Goal: Task Accomplishment & Management: Complete application form

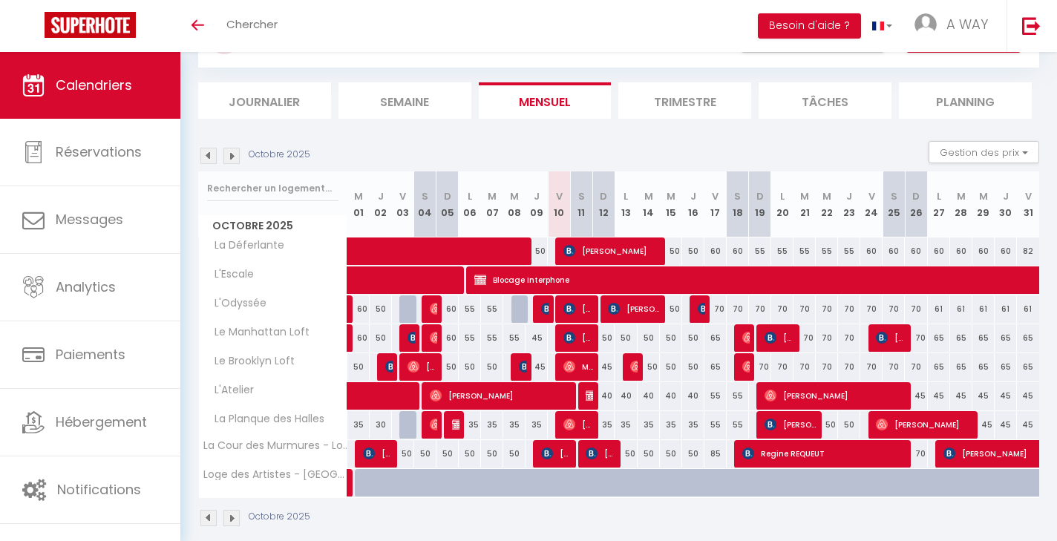
scroll to position [85, 0]
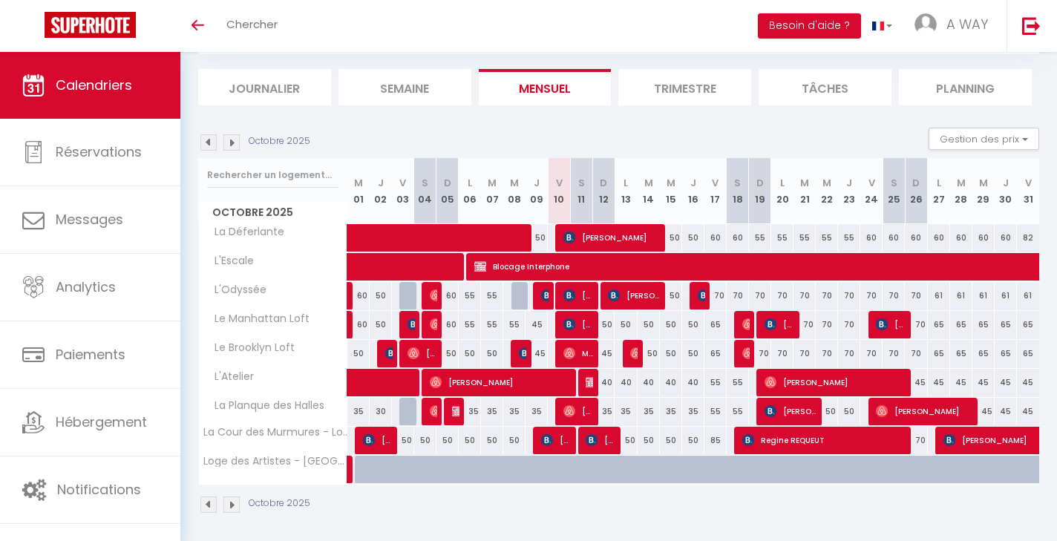
click at [587, 382] on img at bounding box center [592, 382] width 12 height 12
select select "OK"
select select "KO"
select select "0"
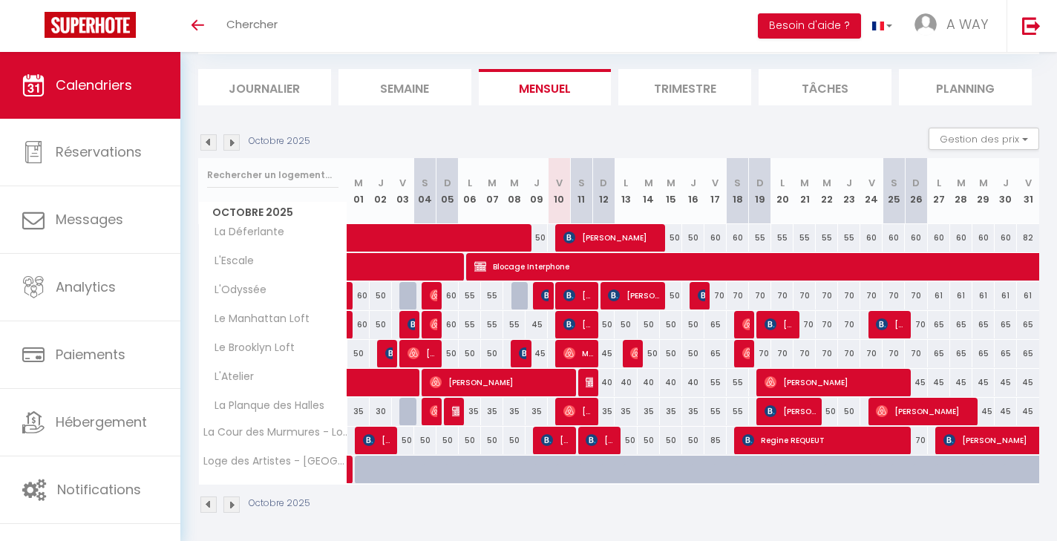
select select "1"
select select
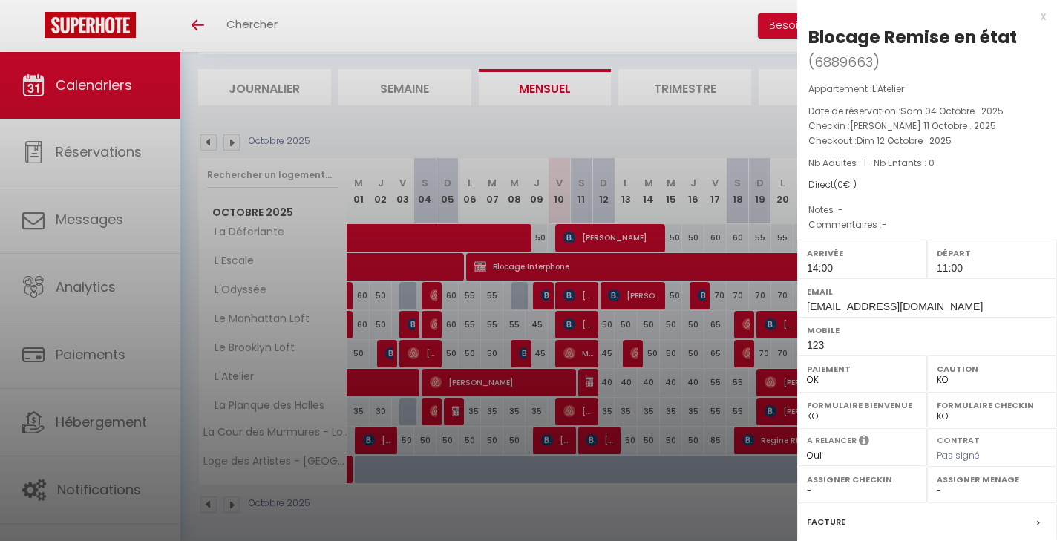
click at [587, 382] on div at bounding box center [528, 270] width 1057 height 541
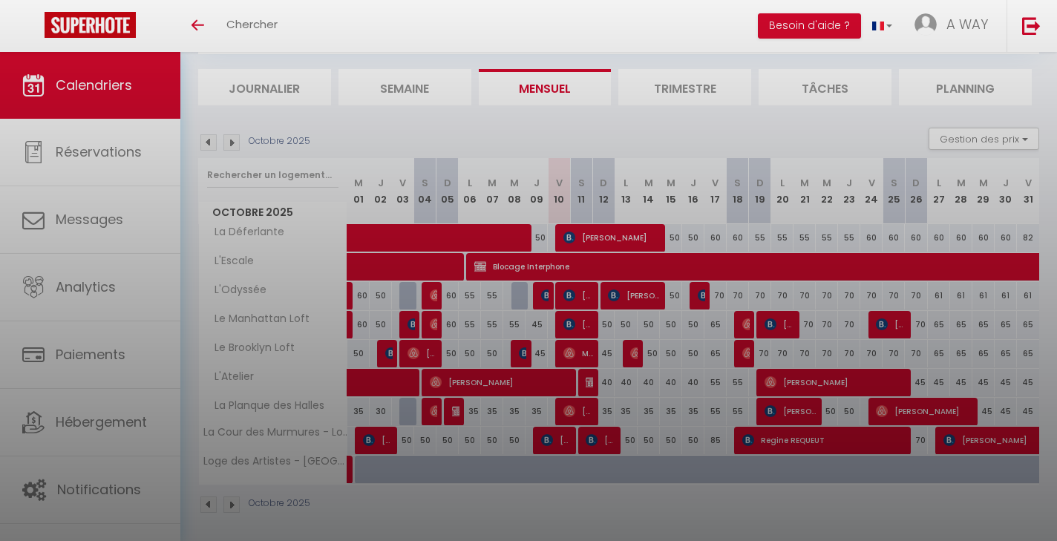
click at [587, 382] on div at bounding box center [528, 270] width 1057 height 541
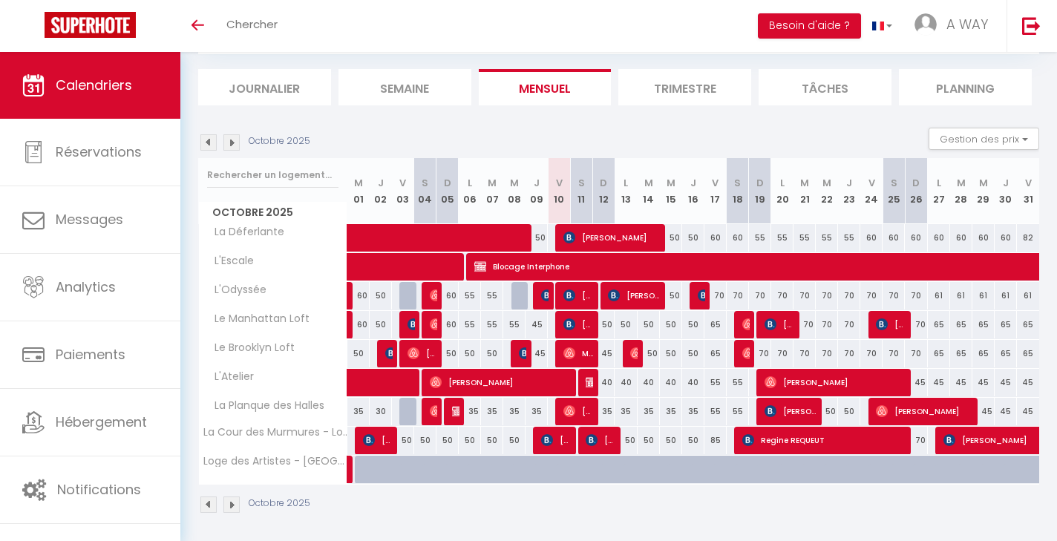
click at [591, 382] on img at bounding box center [592, 382] width 12 height 12
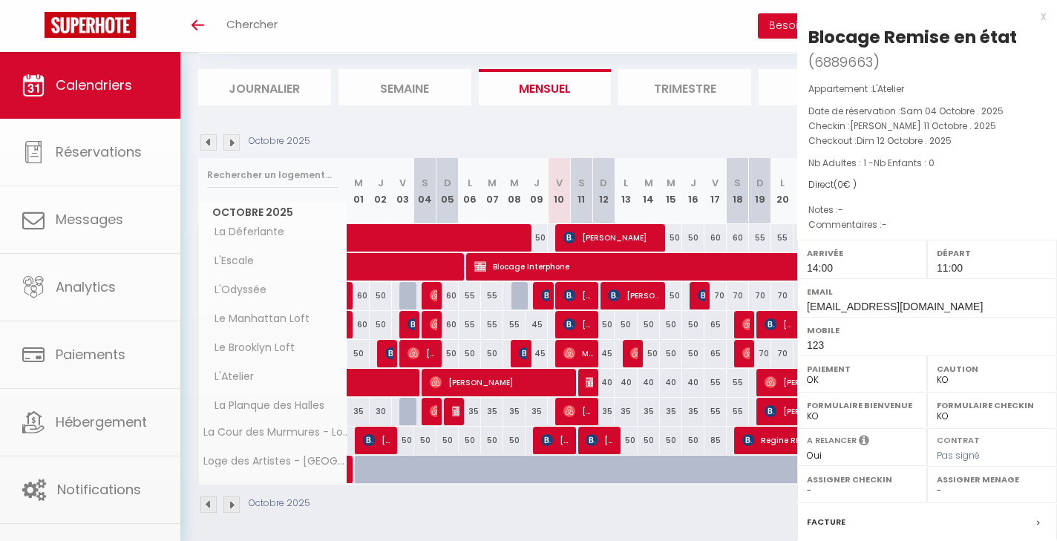
click at [591, 382] on div at bounding box center [528, 270] width 1057 height 541
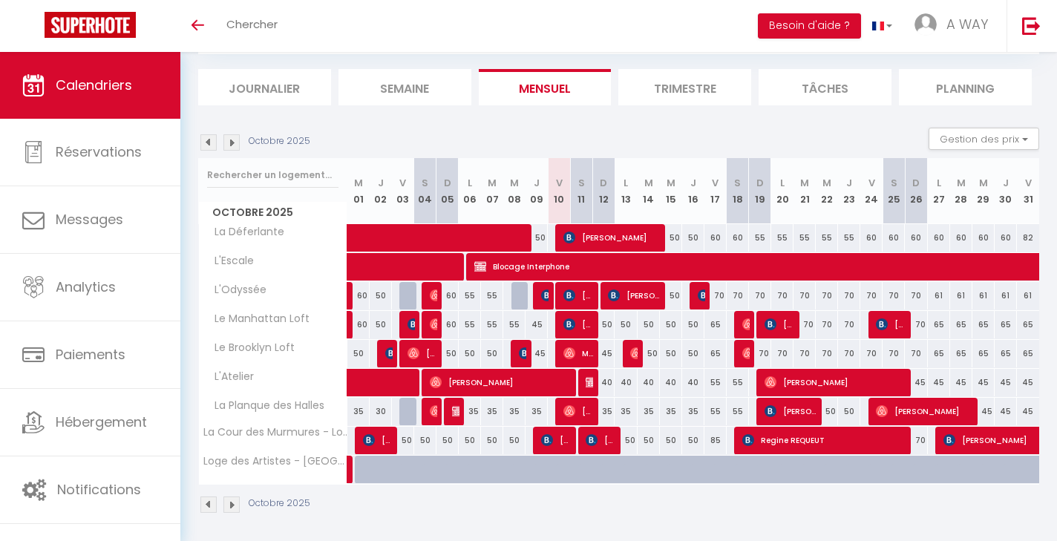
click at [591, 382] on img at bounding box center [592, 382] width 12 height 12
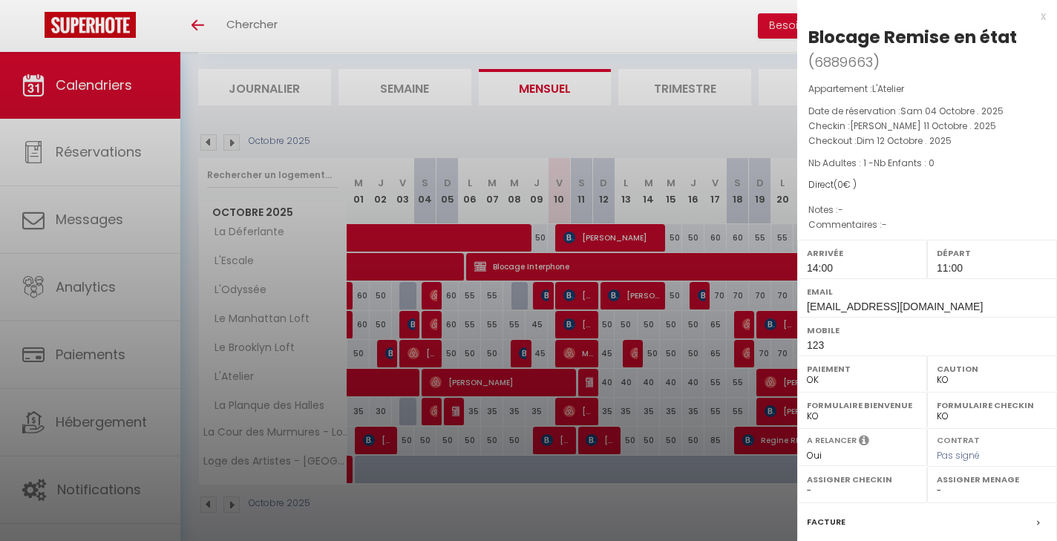
click at [861, 139] on span "Dim 12 Octobre . 2025" at bounding box center [904, 140] width 95 height 13
click at [886, 170] on div "Appartement : L'Atelier Date de réservation : [PERSON_NAME] 04 Octobre . 2025 C…" at bounding box center [927, 157] width 260 height 151
click at [868, 251] on label "Arrivée" at bounding box center [862, 253] width 111 height 15
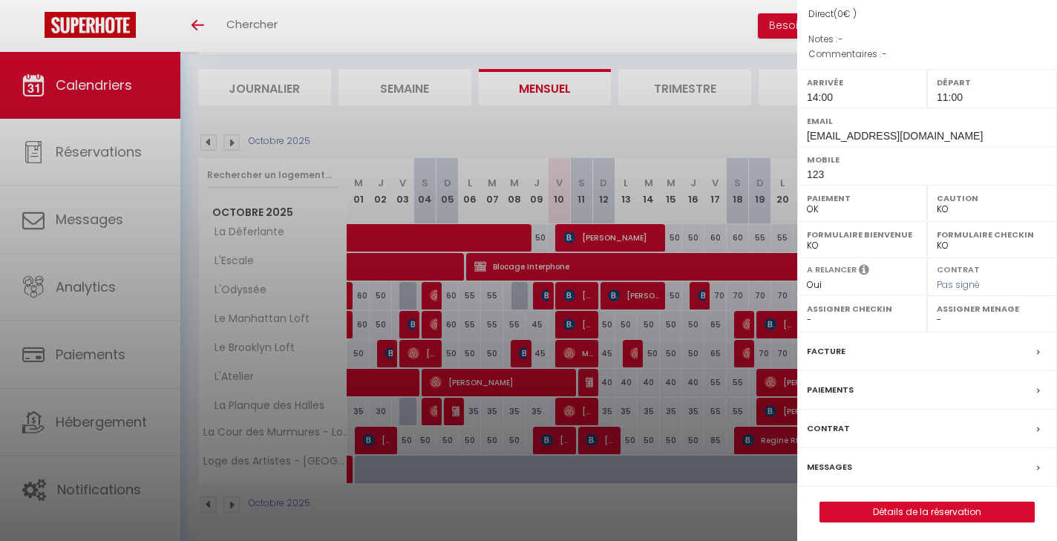
scroll to position [170, 0]
click at [890, 512] on link "Détails de la réservation" at bounding box center [927, 512] width 214 height 19
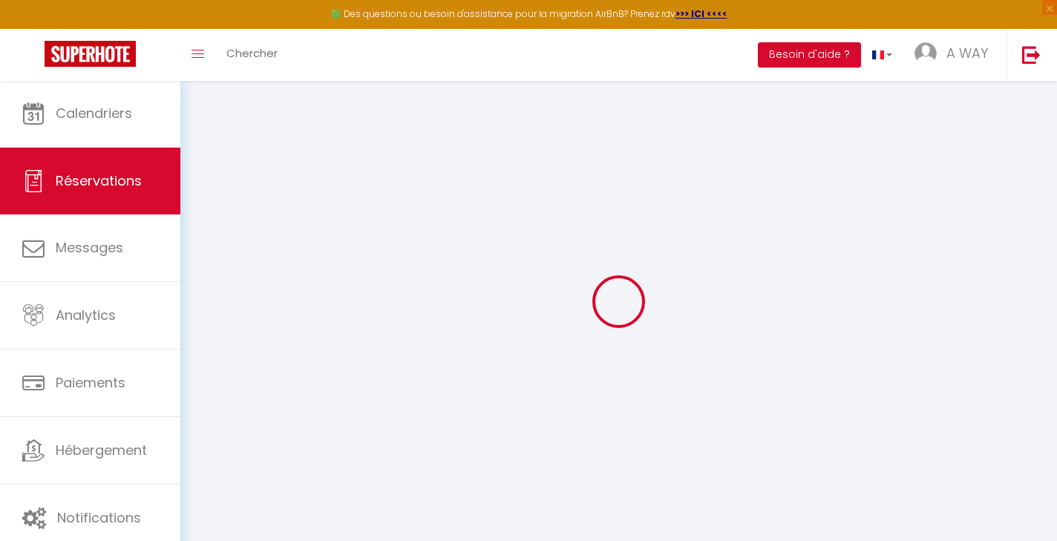
type input "Blocage"
type input "Remise en état"
type input "[EMAIL_ADDRESS][DOMAIN_NAME]"
type input "123"
select select
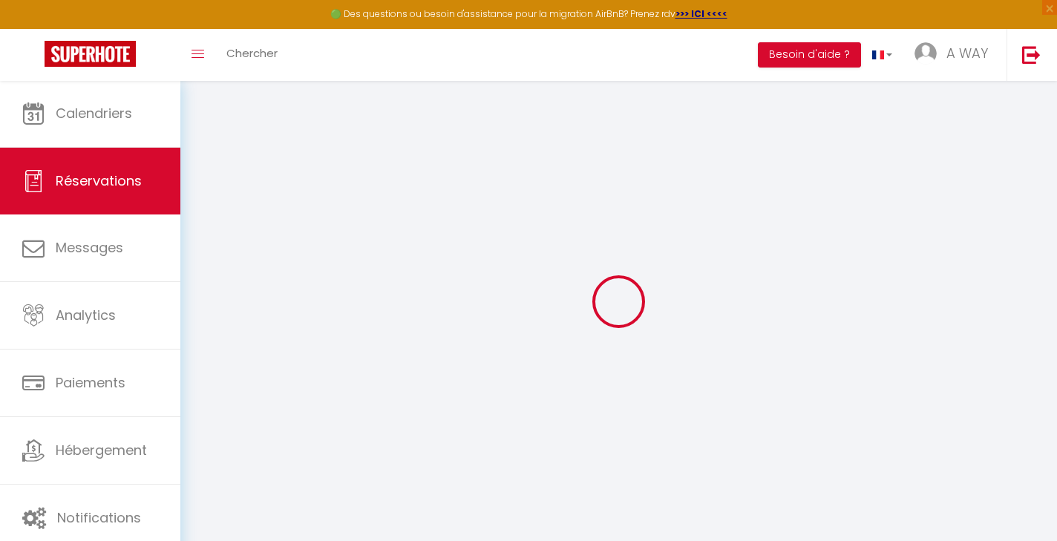
select select "56759"
select select "1"
type input "Sam 11 Octobre 2025"
select select
type input "Dim 12 Octobre 2025"
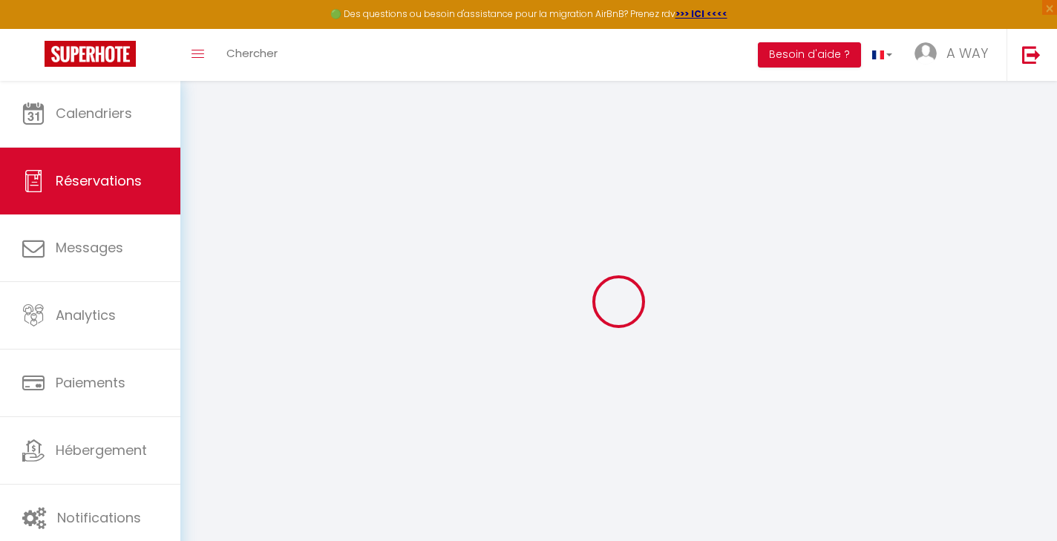
select select
type input "1"
select select "12"
select select
checkbox input "false"
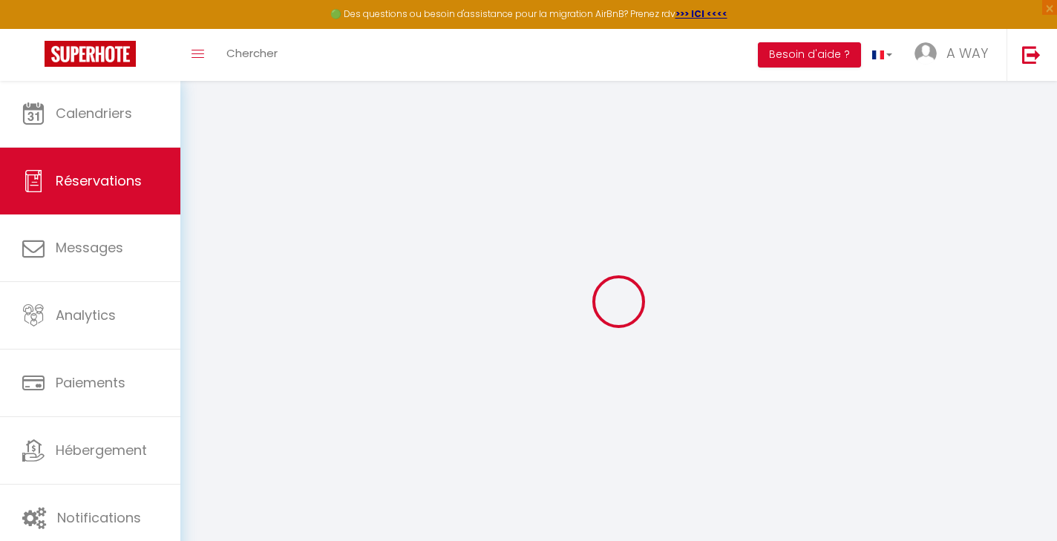
type input "0"
select select
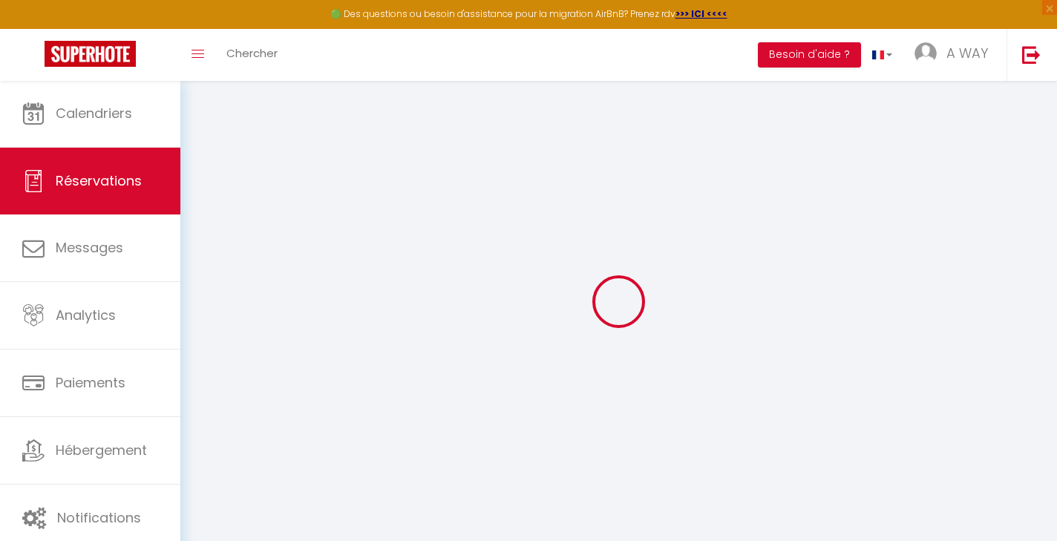
select select
select select "14"
checkbox input "false"
select select
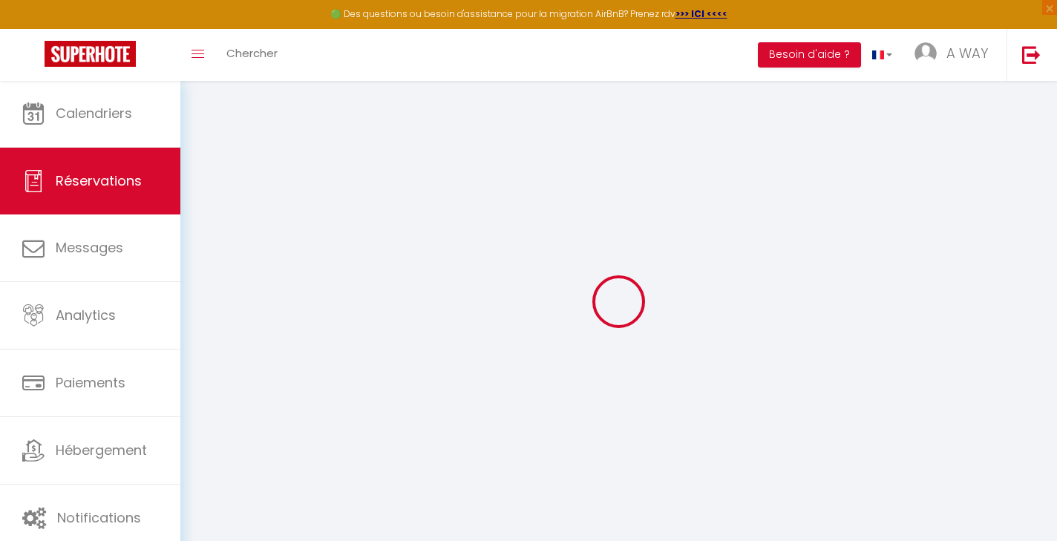
select select
checkbox input "false"
select select
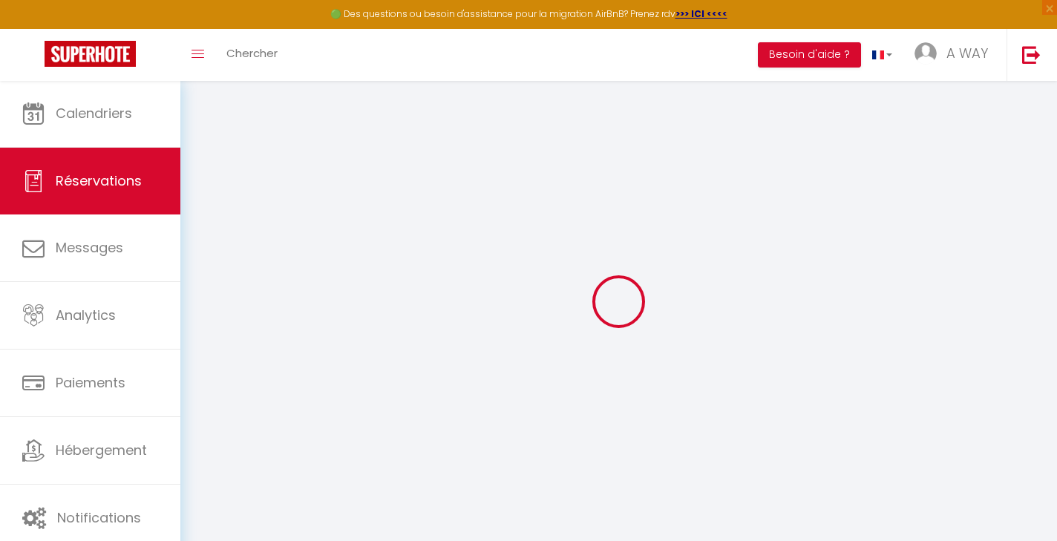
select select
checkbox input "false"
select select
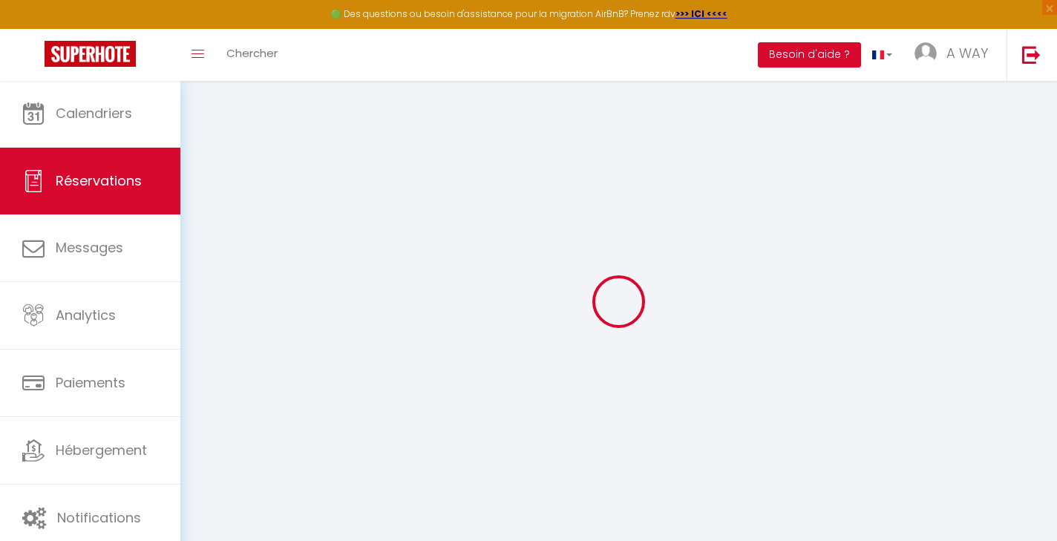
checkbox input "false"
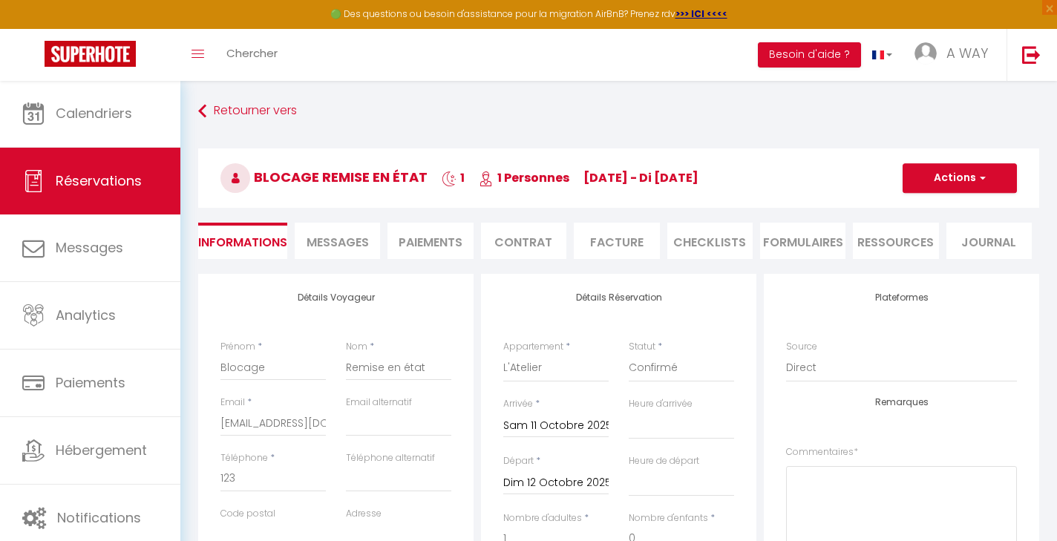
select select
checkbox input "false"
select select
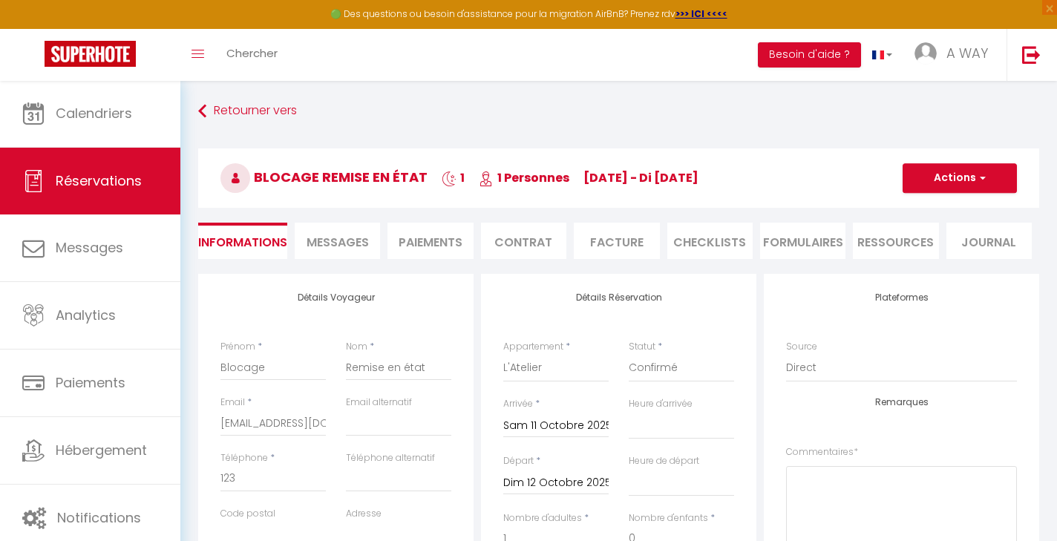
checkbox input "false"
select select "14:00"
select select "11:00"
click at [949, 162] on h3 "Blocage Remise en état 1 1 Personnes [DATE] - di [DATE]" at bounding box center [618, 178] width 841 height 59
click at [942, 174] on button "Actions" at bounding box center [960, 178] width 114 height 30
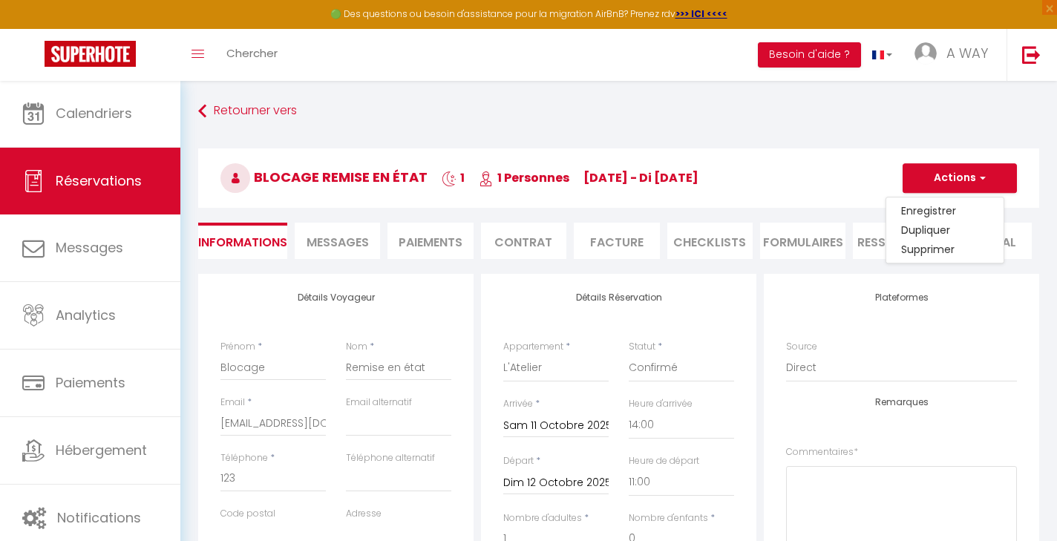
click at [843, 179] on h3 "Blocage Remise en état 1 1 Personnes [DATE] - di [DATE]" at bounding box center [618, 178] width 841 height 59
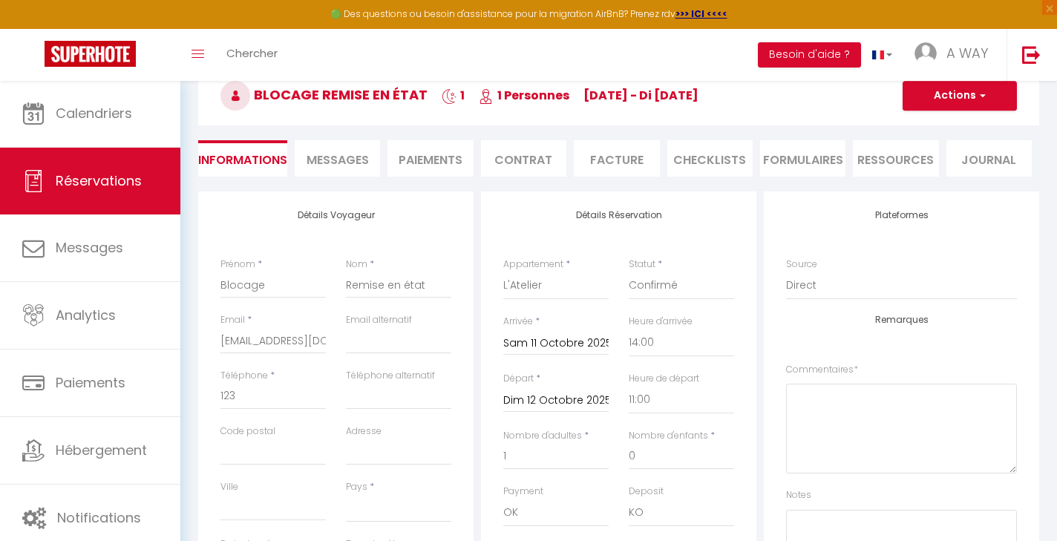
scroll to position [85, 0]
click at [557, 400] on input "Dim 12 Octobre 2025" at bounding box center [555, 398] width 105 height 19
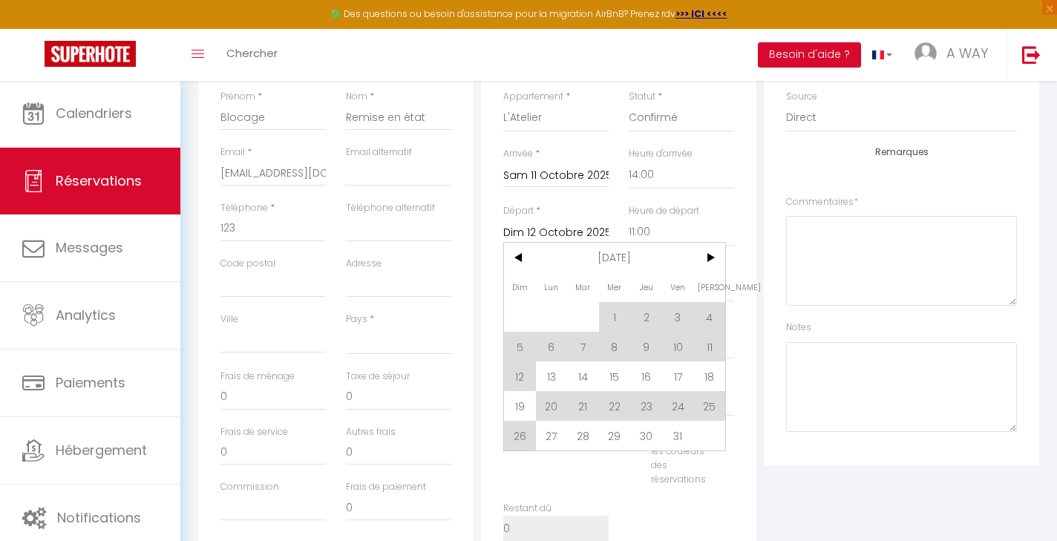
scroll to position [265, 0]
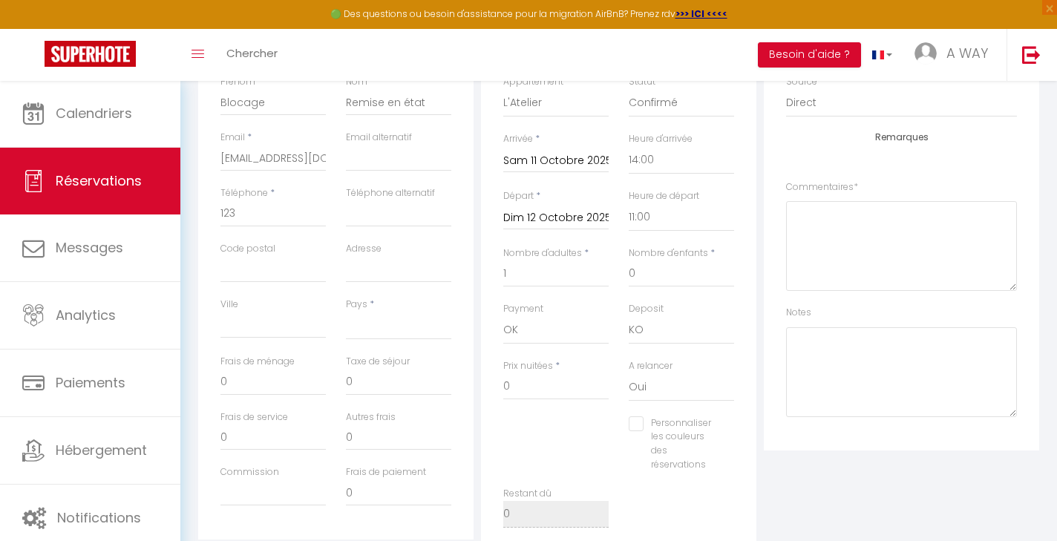
click at [529, 218] on input "Dim 12 Octobre 2025" at bounding box center [555, 218] width 105 height 19
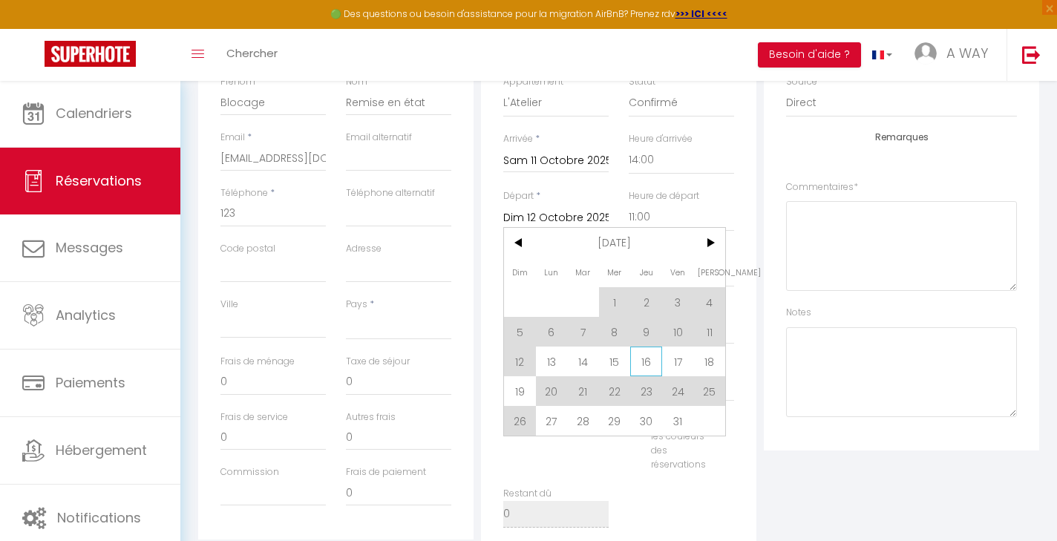
click at [647, 367] on span "16" at bounding box center [646, 362] width 32 height 30
select select
type input "25"
type input "Jeu 16 Octobre 2025"
type input "200"
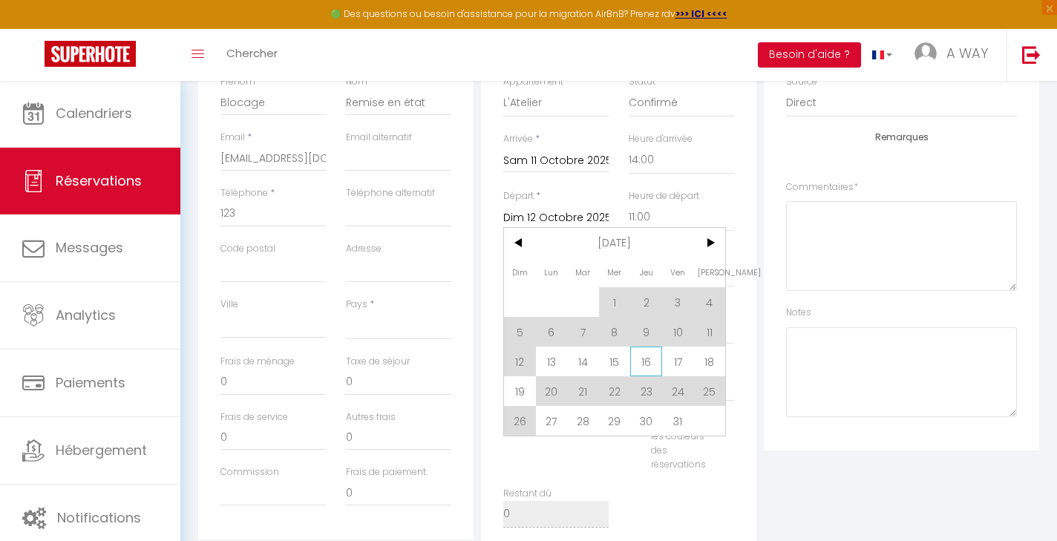
checkbox input "false"
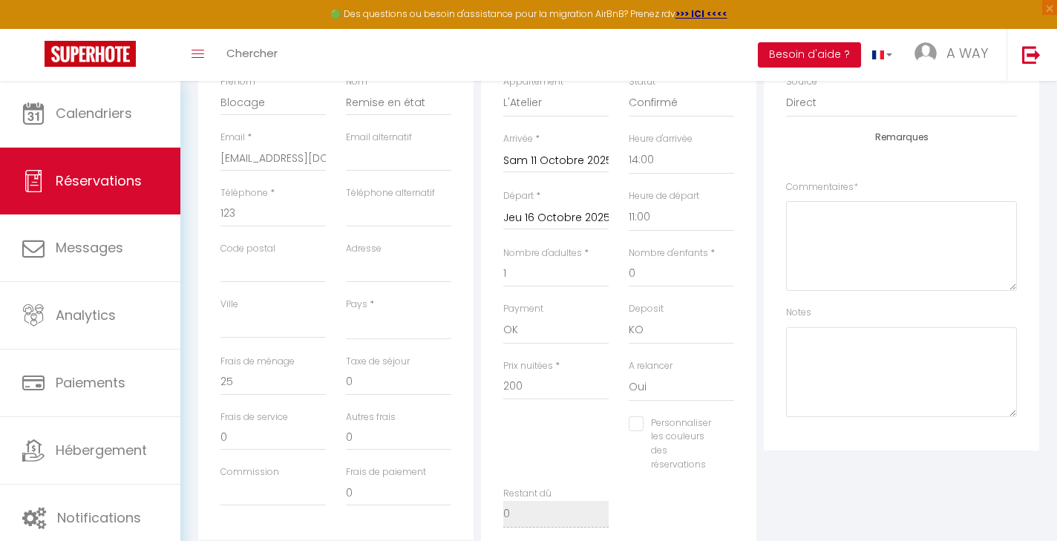
click at [541, 215] on input "Jeu 16 Octobre 2025" at bounding box center [555, 218] width 105 height 19
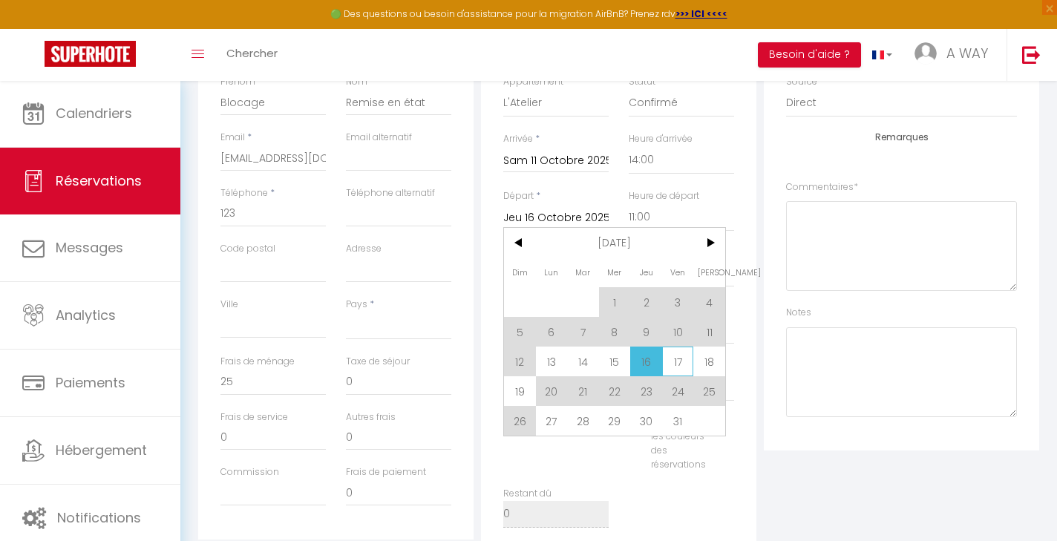
click at [679, 363] on span "17" at bounding box center [678, 362] width 32 height 30
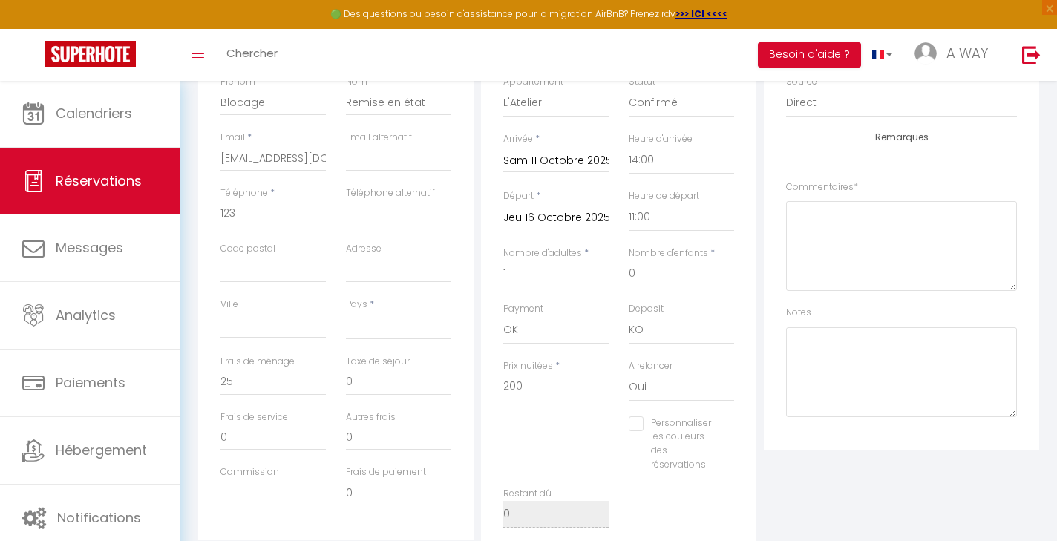
select select
type input "Ven 17 Octobre 2025"
type input "240"
checkbox input "false"
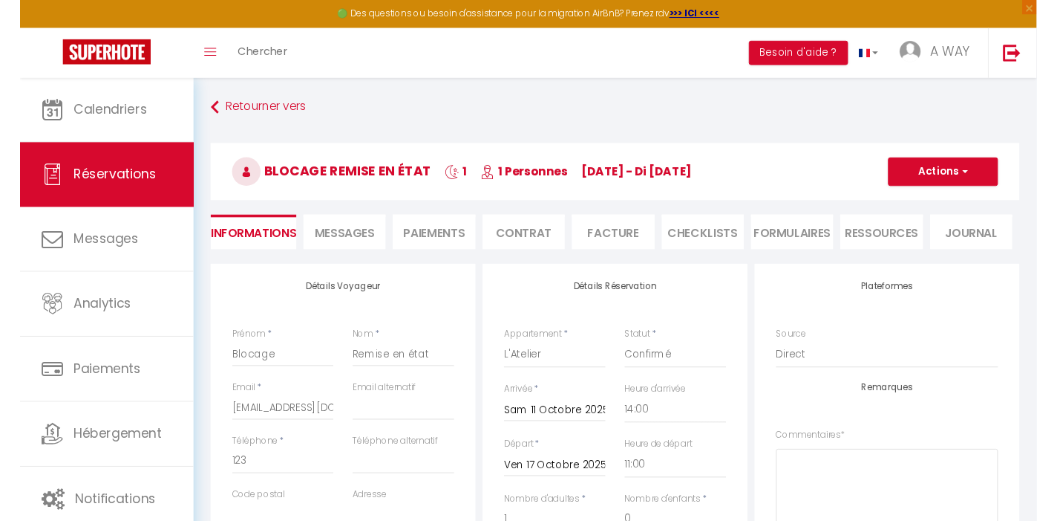
scroll to position [0, 0]
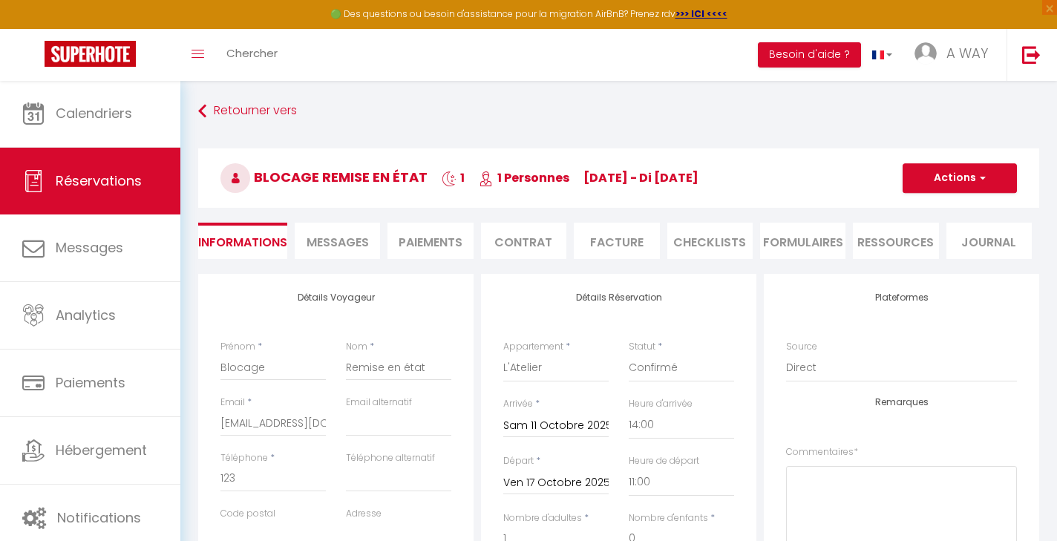
click at [975, 183] on button "Actions" at bounding box center [960, 178] width 114 height 30
click at [929, 211] on link "Enregistrer" at bounding box center [945, 210] width 117 height 19
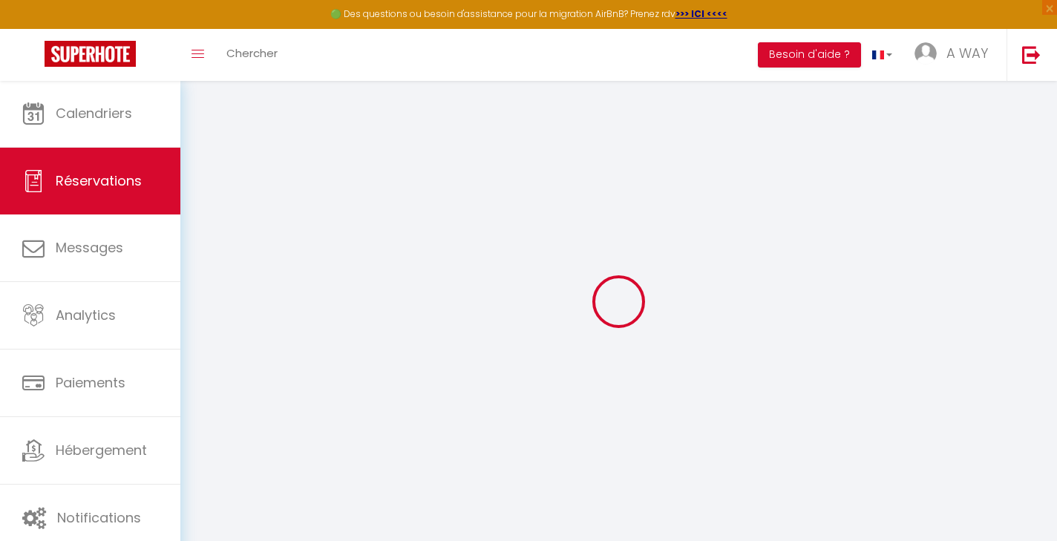
select select "not_cancelled"
